Goal: Information Seeking & Learning: Learn about a topic

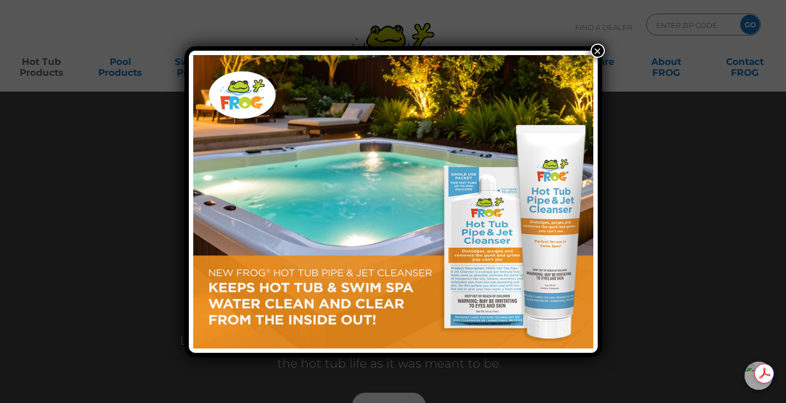
click at [599, 49] on button "×" at bounding box center [597, 51] width 14 height 14
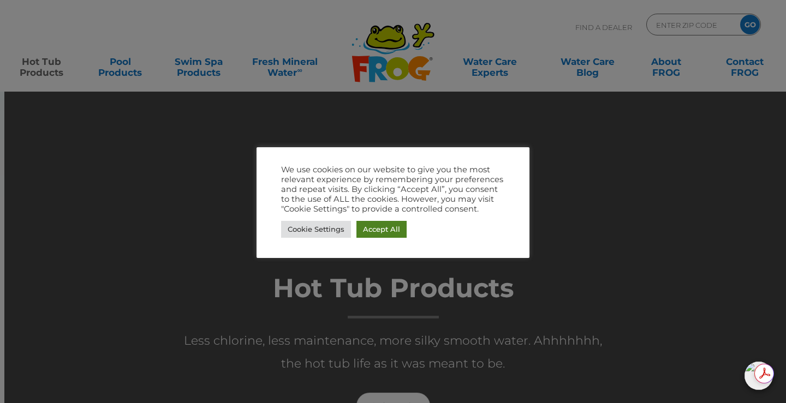
drag, startPoint x: 385, startPoint y: 228, endPoint x: 442, endPoint y: 226, distance: 57.3
click at [386, 228] on link "Accept All" at bounding box center [381, 229] width 50 height 17
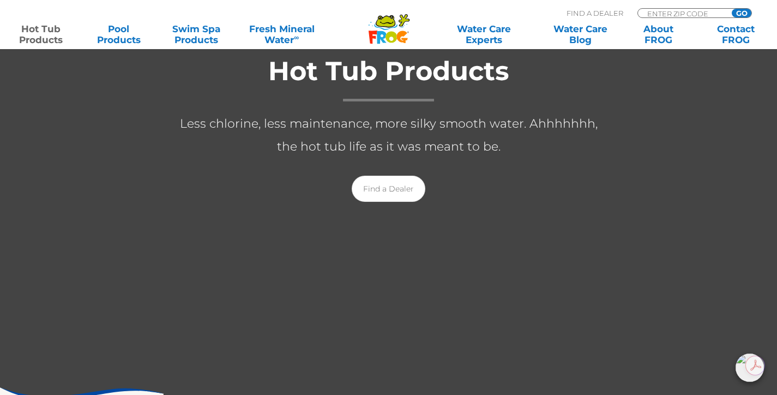
scroll to position [218, 0]
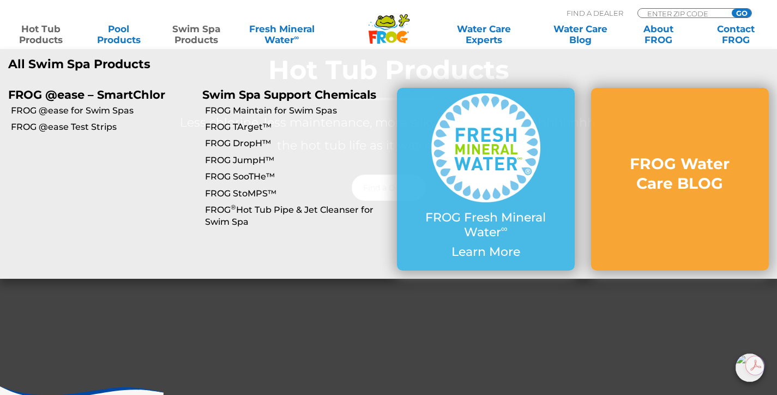
click at [202, 33] on link "Swim Spa Products" at bounding box center [196, 34] width 61 height 22
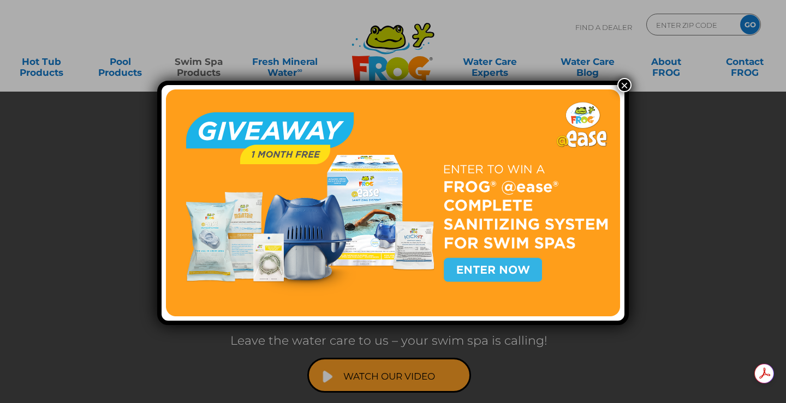
click at [621, 82] on button "×" at bounding box center [624, 85] width 14 height 14
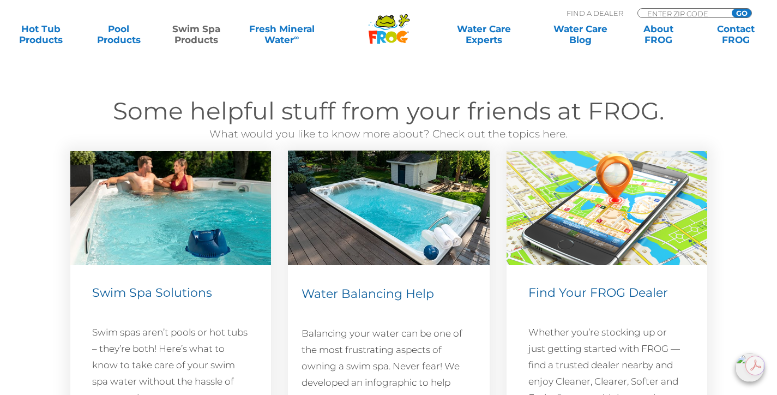
scroll to position [1419, 0]
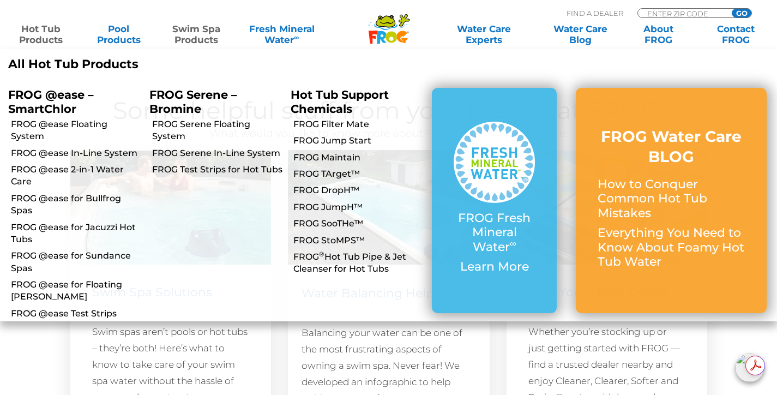
click at [45, 38] on link "Hot Tub Products" at bounding box center [41, 34] width 61 height 22
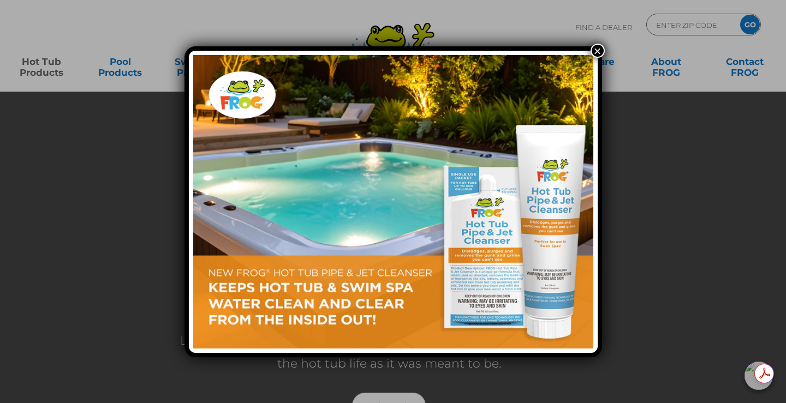
click at [600, 50] on button "×" at bounding box center [597, 51] width 14 height 14
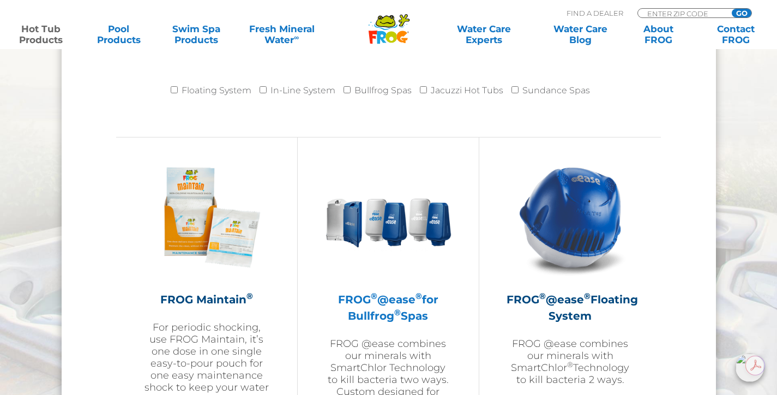
scroll to position [1146, 0]
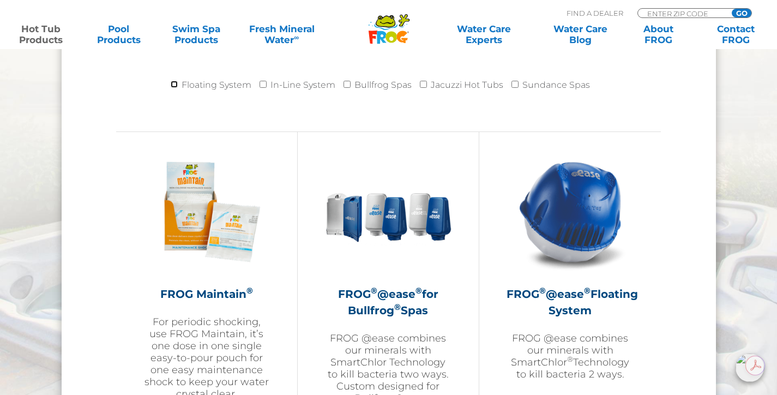
click at [175, 85] on input "Floating System" at bounding box center [174, 84] width 7 height 7
checkbox input "true"
click at [425, 82] on input "Jacuzzi Hot Tubs" at bounding box center [423, 84] width 7 height 7
checkbox input "true"
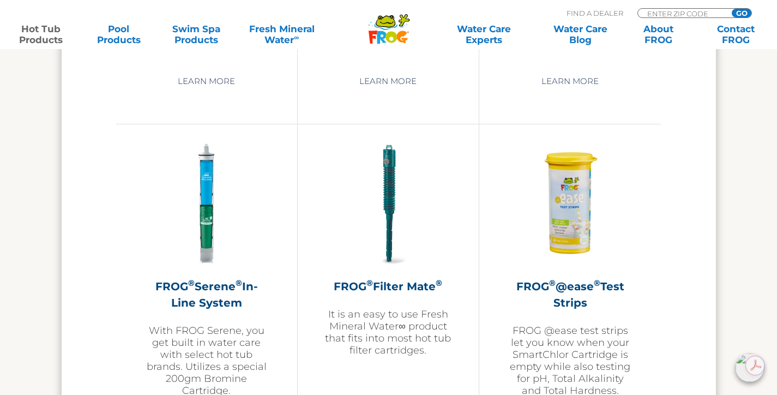
scroll to position [1964, 0]
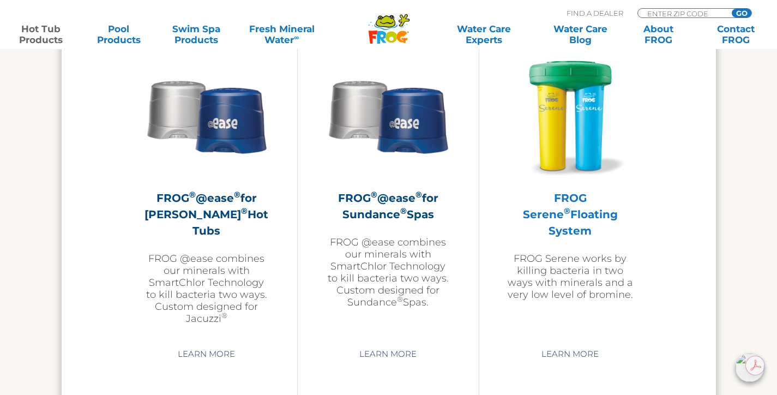
click at [557, 192] on h2 "FROG Serene ® Floating System" at bounding box center [570, 214] width 127 height 49
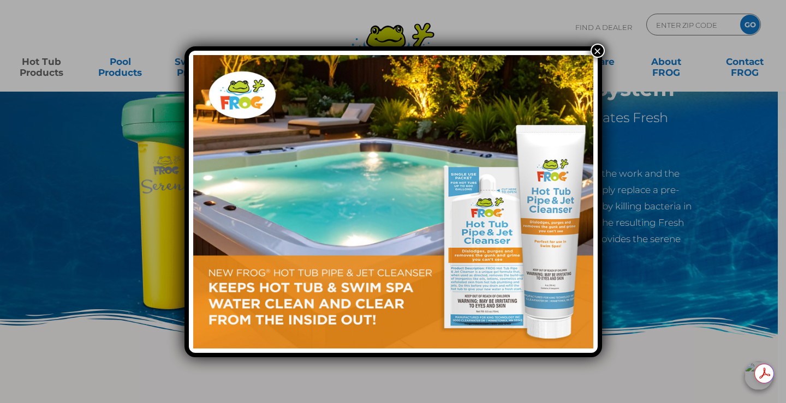
click at [599, 51] on button "×" at bounding box center [597, 51] width 14 height 14
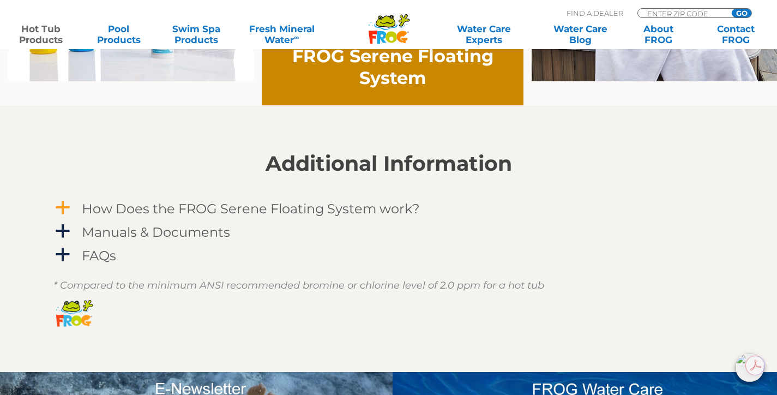
scroll to position [928, 0]
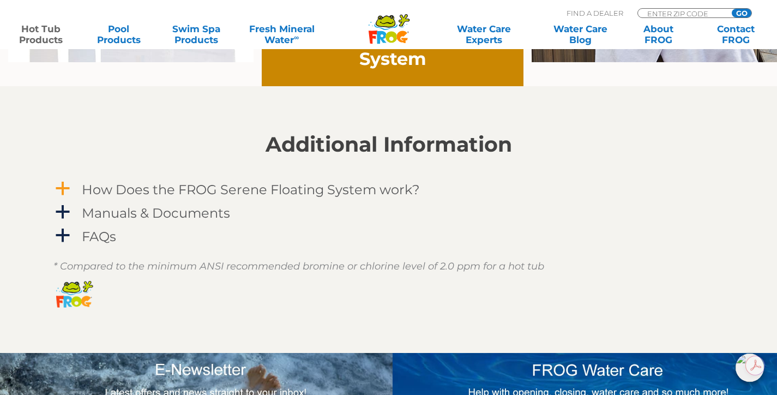
click at [250, 189] on h4 "How Does the FROG Serene Floating System work?" at bounding box center [251, 189] width 338 height 15
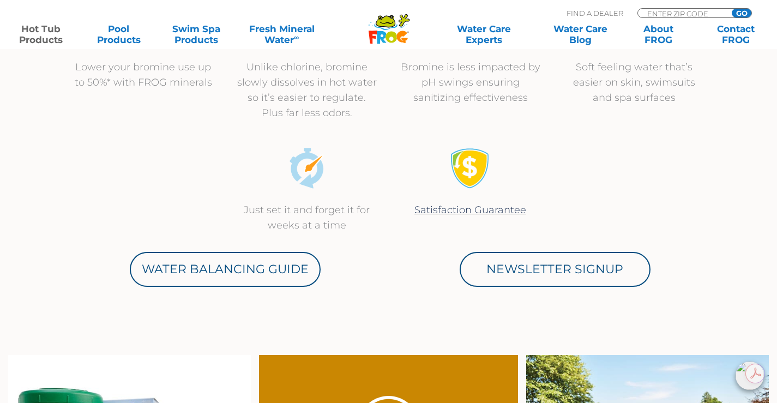
scroll to position [491, 0]
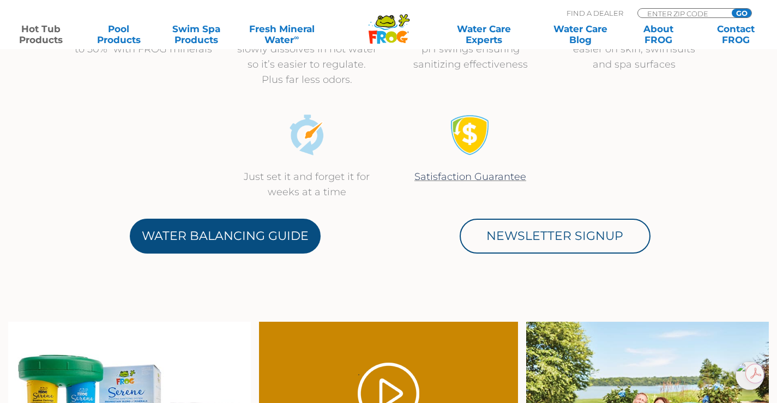
click at [260, 242] on link "Water Balancing Guide" at bounding box center [225, 236] width 191 height 35
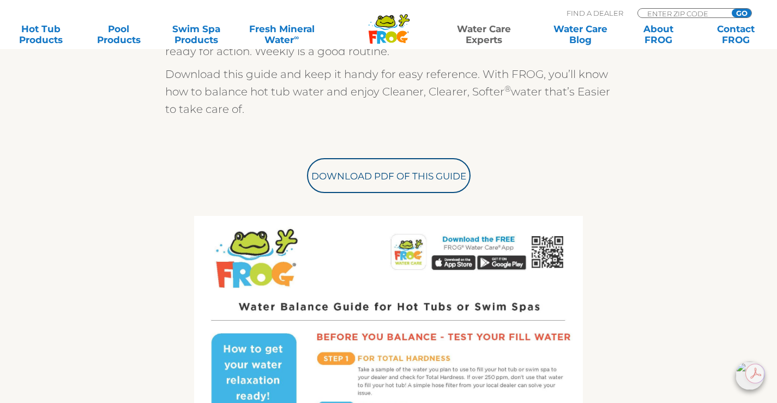
scroll to position [382, 0]
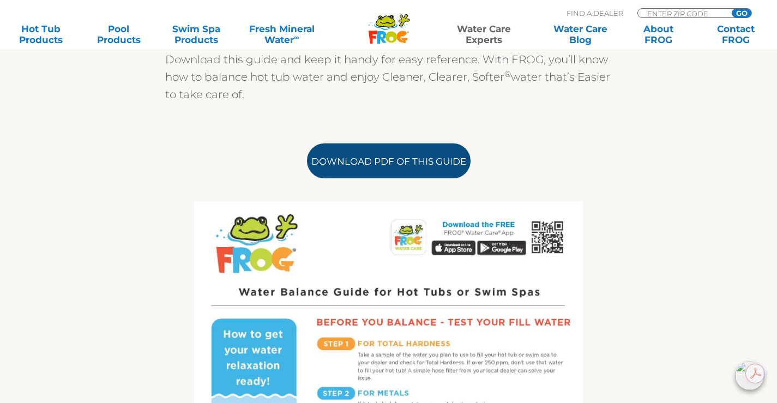
click at [391, 168] on link "Download PDF of this Guide" at bounding box center [389, 160] width 164 height 35
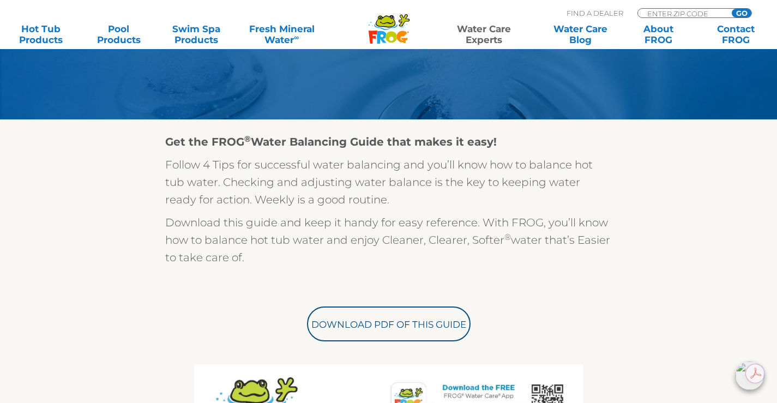
scroll to position [218, 0]
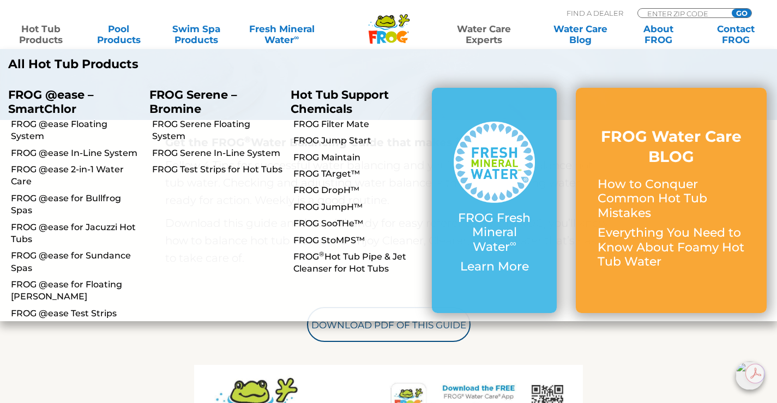
click at [44, 30] on link "Hot Tub Products" at bounding box center [41, 34] width 61 height 22
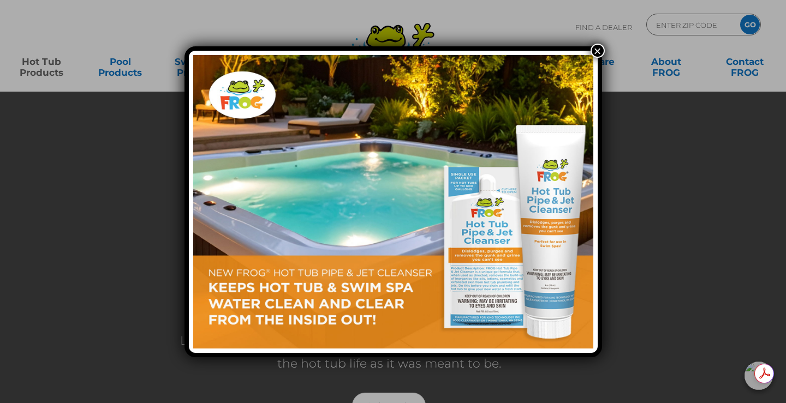
click at [599, 52] on button "×" at bounding box center [597, 51] width 14 height 14
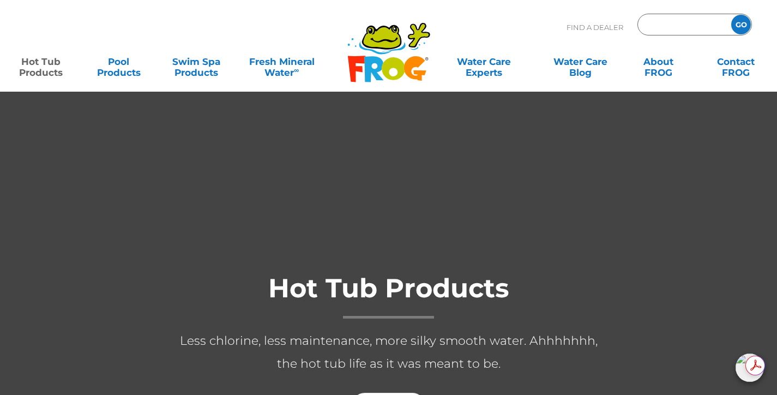
click at [652, 26] on input "Zip Code Form" at bounding box center [684, 25] width 74 height 16
type input "14617"
click at [732, 15] on input "GO" at bounding box center [742, 25] width 20 height 20
click at [742, 22] on input "GO" at bounding box center [742, 25] width 20 height 20
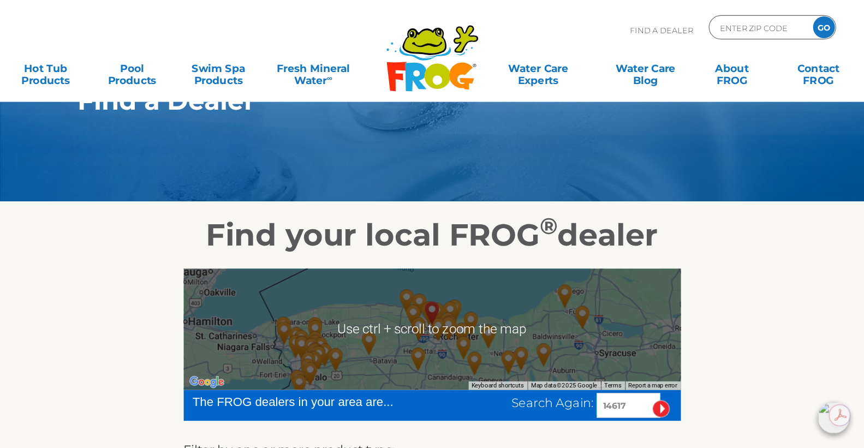
scroll to position [164, 0]
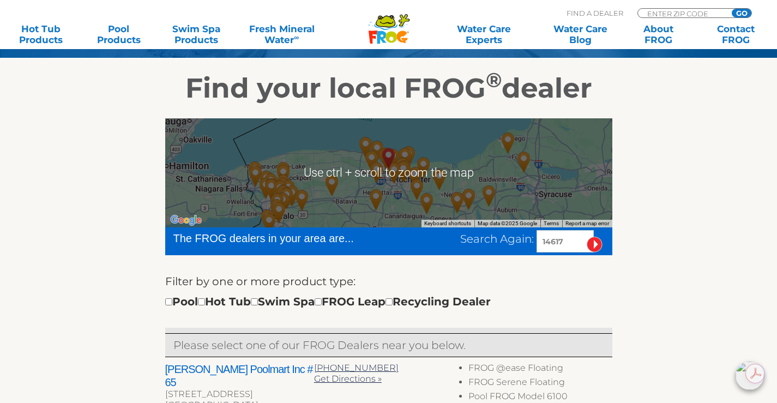
click at [402, 175] on img "Jacuzzi Hot Tubs Rochester - 8 miles away." at bounding box center [394, 172] width 25 height 29
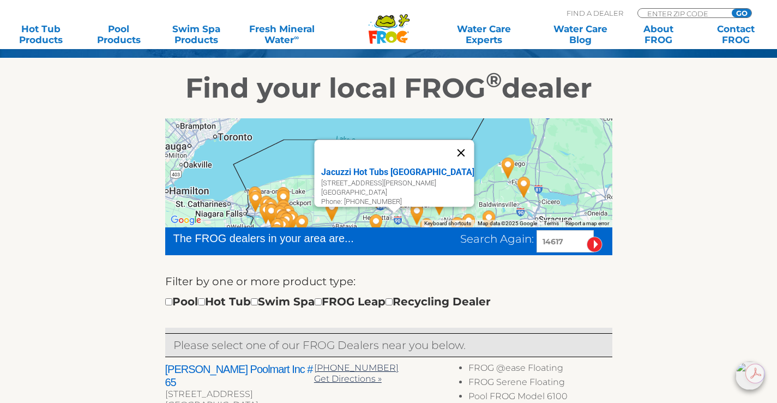
click at [456, 142] on button "Close" at bounding box center [461, 153] width 26 height 26
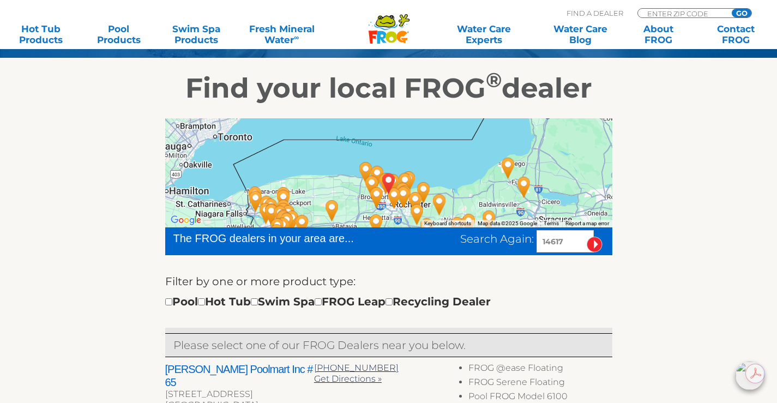
click at [380, 181] on img "IRONDEQUOIT, NY 14617" at bounding box center [388, 183] width 25 height 29
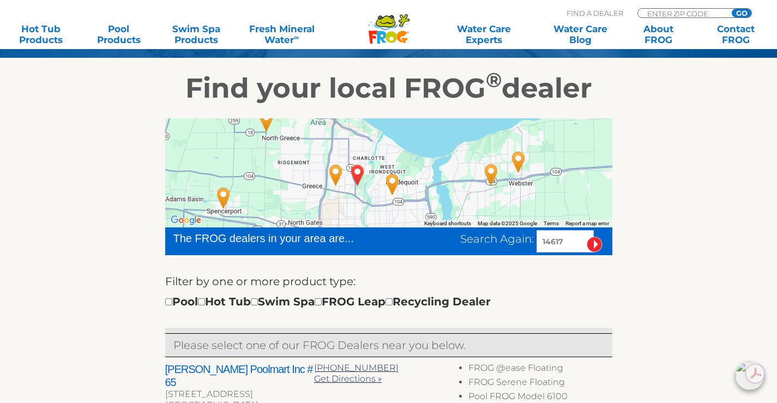
drag, startPoint x: 398, startPoint y: 196, endPoint x: 394, endPoint y: 101, distance: 94.4
click at [390, 181] on img "Clover Home Leisure - 2 miles away." at bounding box center [392, 183] width 25 height 29
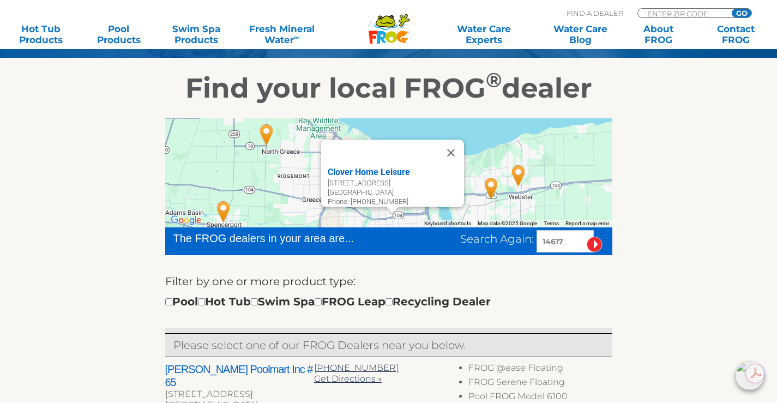
click at [455, 147] on button "Close" at bounding box center [451, 153] width 26 height 26
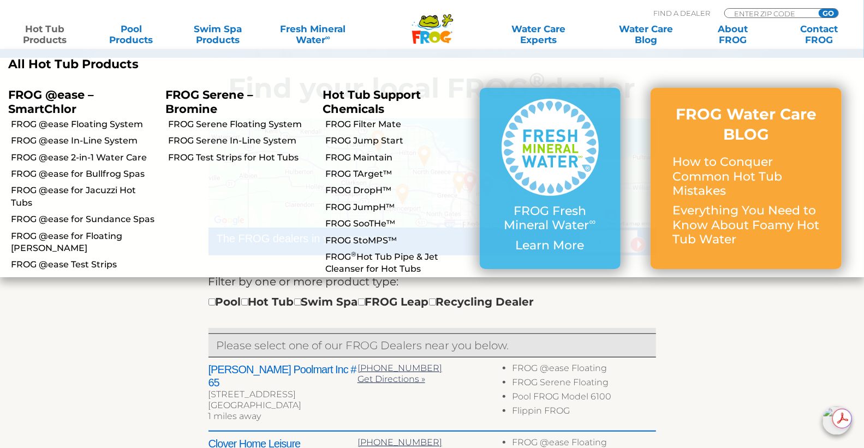
click at [55, 29] on link "Hot Tub Products" at bounding box center [44, 34] width 67 height 22
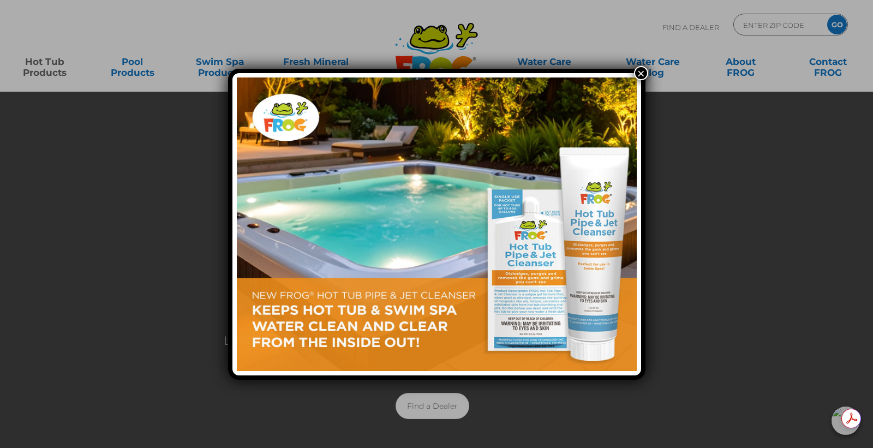
click at [638, 71] on button "×" at bounding box center [641, 73] width 14 height 14
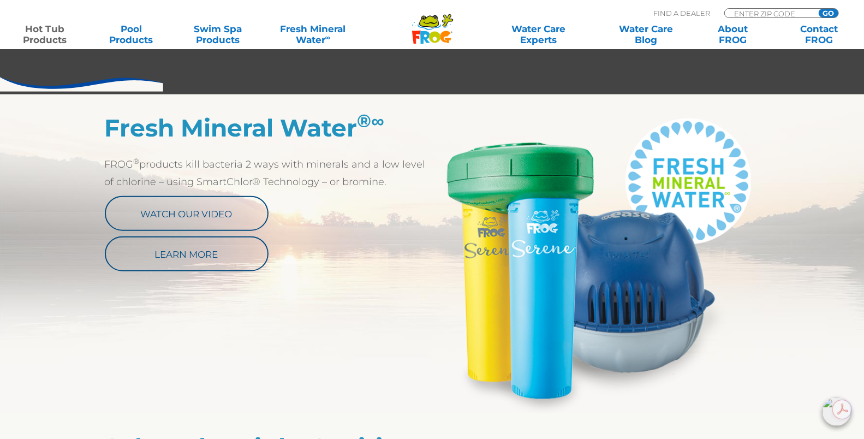
scroll to position [546, 0]
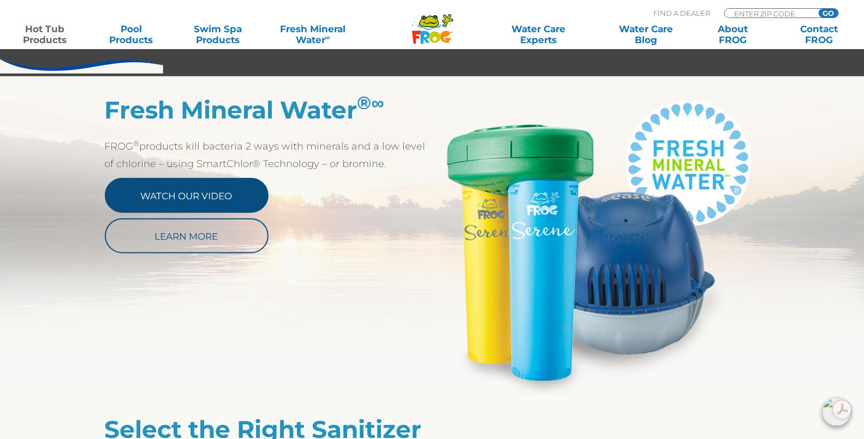
click at [219, 190] on link "Watch Our Video" at bounding box center [187, 195] width 164 height 35
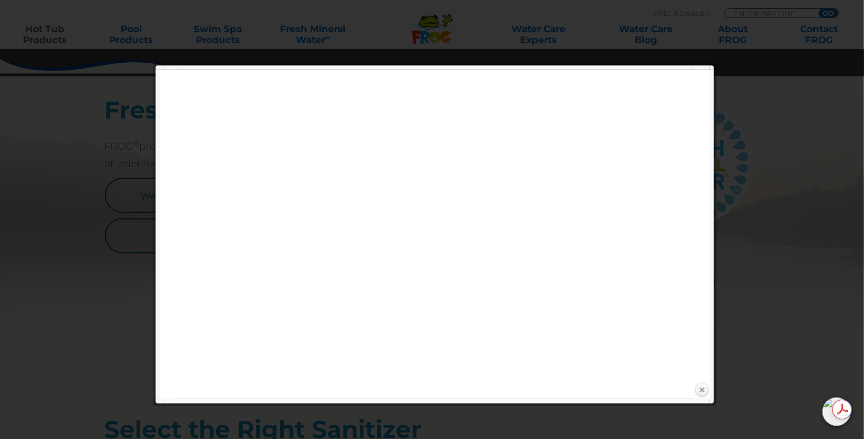
click at [701, 387] on link "Close" at bounding box center [701, 390] width 16 height 16
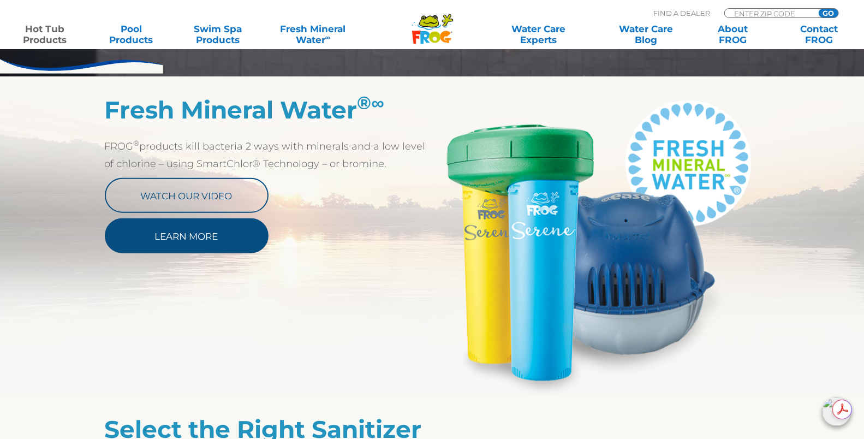
click at [224, 232] on link "Learn More" at bounding box center [187, 235] width 164 height 35
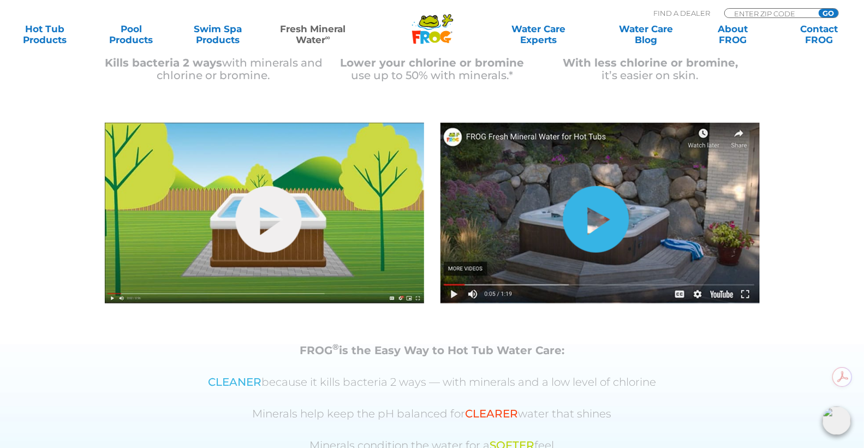
scroll to position [303, 0]
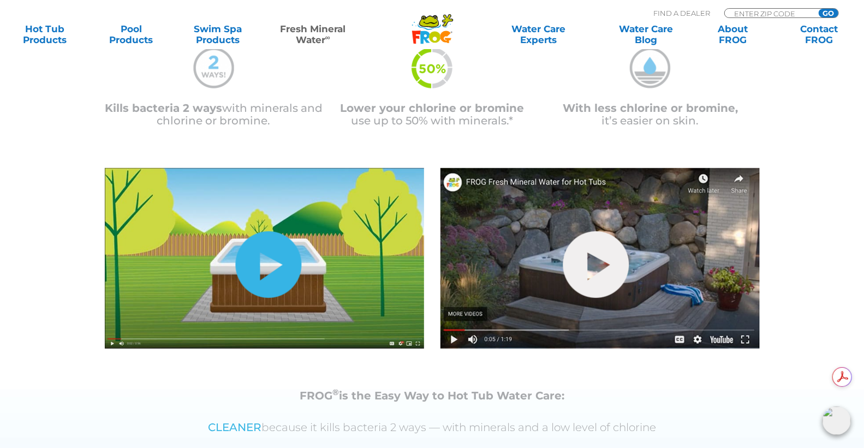
click at [263, 256] on link "hide-me" at bounding box center [268, 264] width 66 height 67
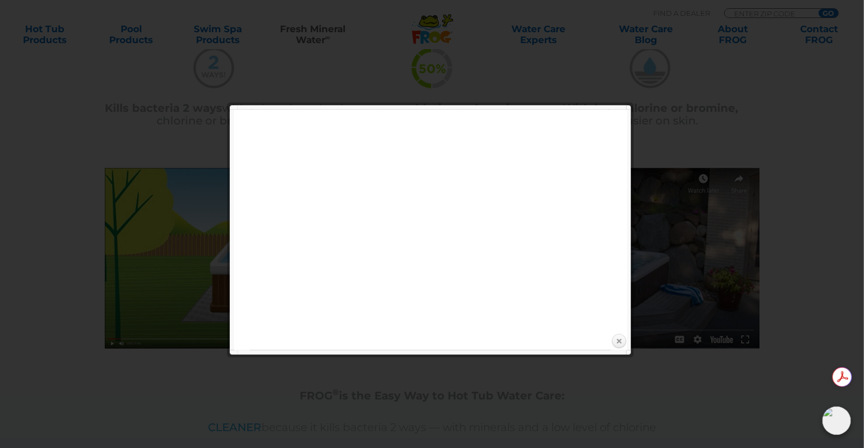
click at [617, 340] on link "Close" at bounding box center [619, 341] width 16 height 16
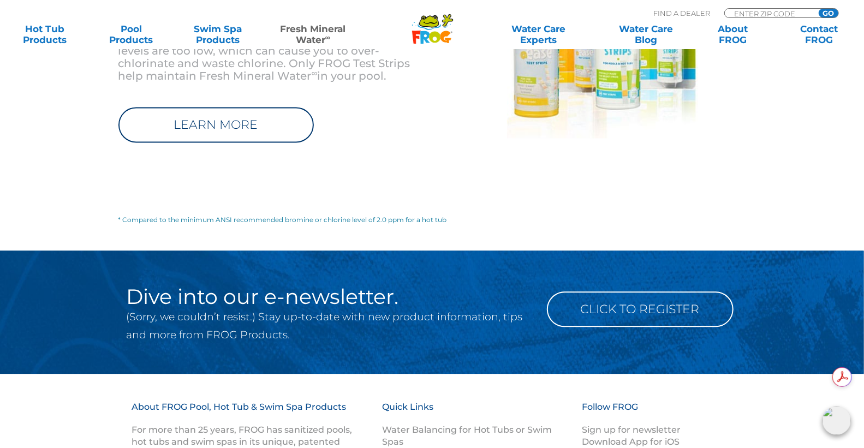
scroll to position [1455, 0]
